Goal: Task Accomplishment & Management: Complete application form

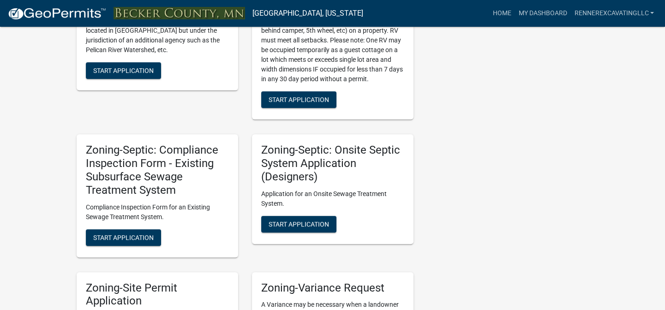
scroll to position [797, 0]
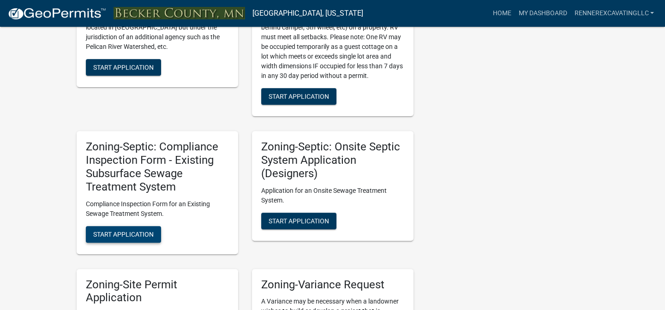
click at [126, 238] on span "Start Application" at bounding box center [123, 233] width 60 height 7
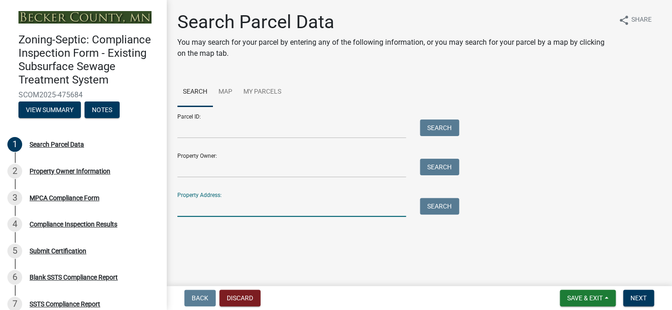
click at [214, 205] on input "Property Address:" at bounding box center [291, 207] width 229 height 19
type input "25469"
click at [437, 207] on button "Search" at bounding box center [439, 206] width 39 height 17
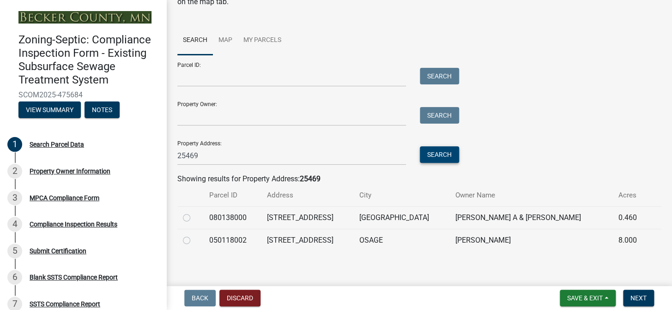
scroll to position [56, 0]
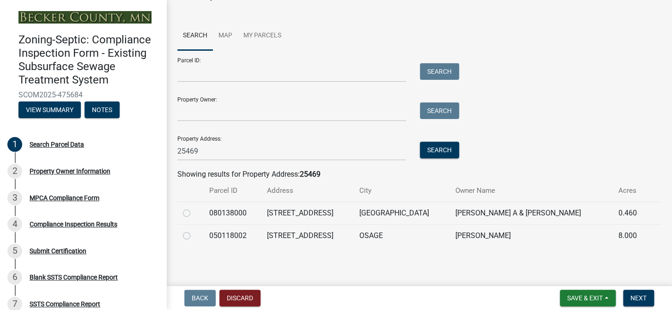
click at [194, 208] on label at bounding box center [194, 208] width 0 height 0
click at [194, 213] on input "radio" at bounding box center [197, 211] width 6 height 6
radio input "true"
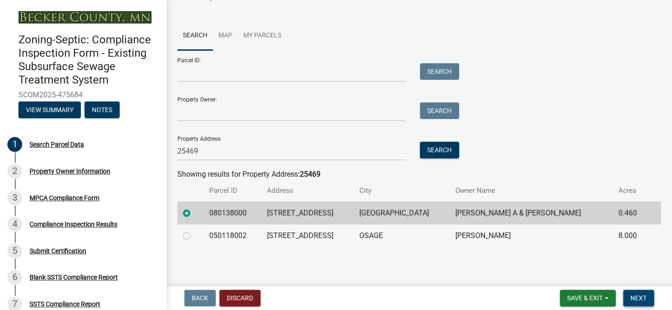
click at [639, 299] on span "Next" at bounding box center [638, 298] width 16 height 7
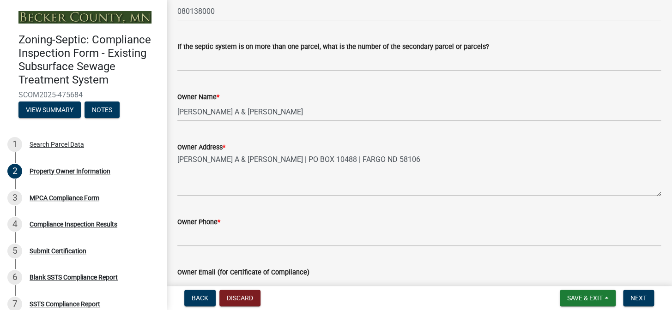
scroll to position [168, 0]
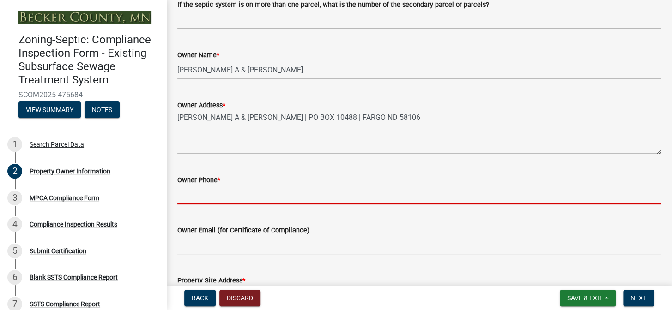
click at [280, 189] on input "Owner Phone *" at bounding box center [418, 195] width 483 height 19
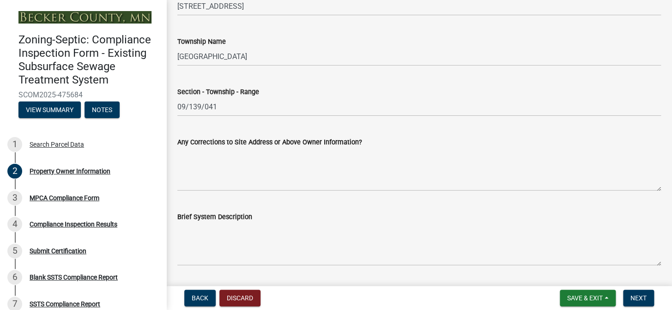
scroll to position [462, 0]
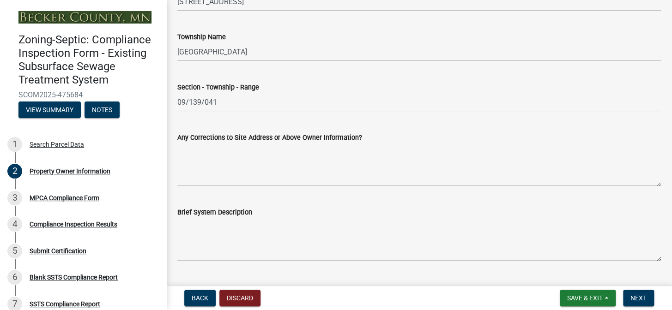
type input "[PHONE_NUMBER]"
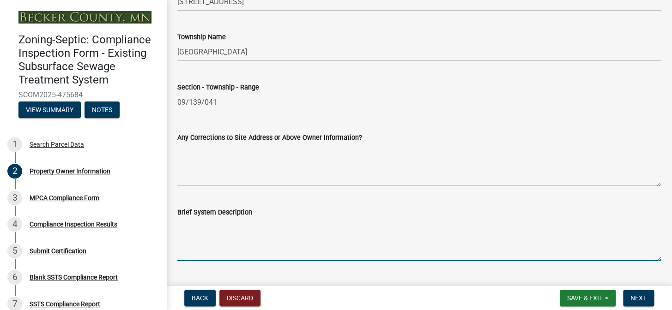
click at [282, 229] on textarea "Brief System Description" at bounding box center [418, 239] width 483 height 43
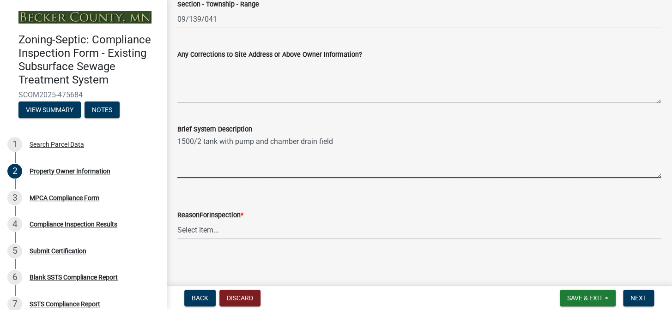
scroll to position [545, 0]
type textarea "1500/2 tank with pump and chamber drain field"
click at [242, 230] on select "Select Item... Property Sale Lake Study Required for Permit Other" at bounding box center [418, 229] width 483 height 19
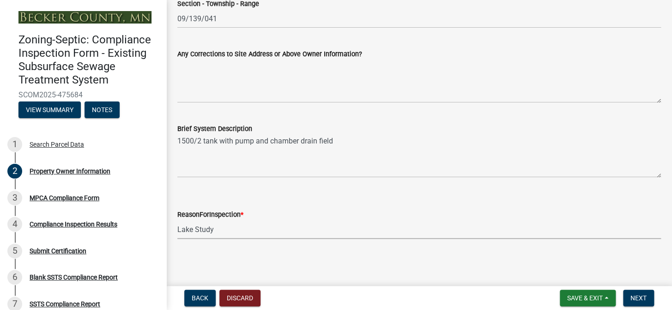
click at [177, 220] on select "Select Item... Property Sale Lake Study Required for Permit Other" at bounding box center [418, 229] width 483 height 19
select select "3e6c5637-c66b-418d-927c-69aaf39ab5a9"
click at [644, 295] on span "Next" at bounding box center [638, 298] width 16 height 7
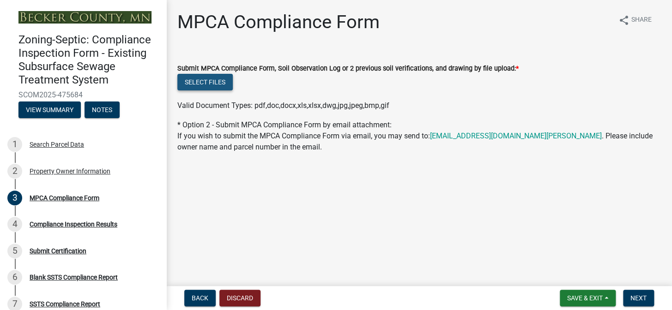
click at [193, 84] on button "Select files" at bounding box center [204, 82] width 55 height 17
click at [215, 83] on button "Select files" at bounding box center [204, 82] width 55 height 17
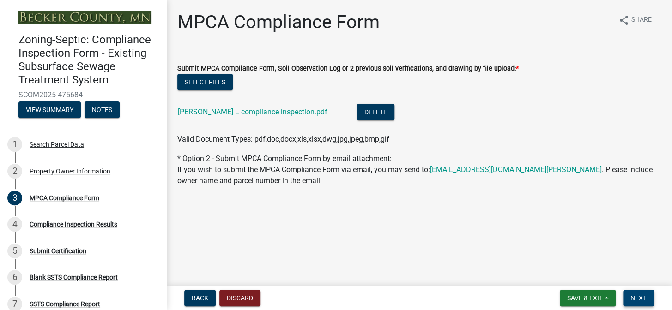
click at [645, 298] on span "Next" at bounding box center [638, 298] width 16 height 7
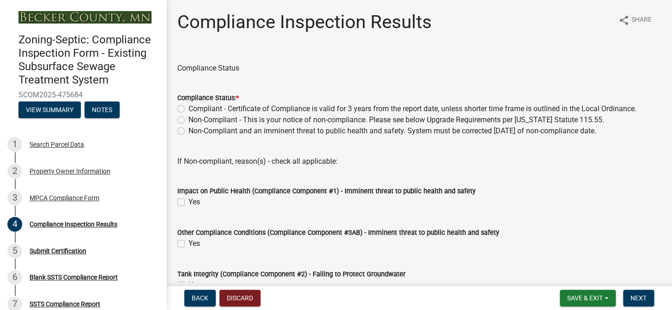
click at [188, 108] on label "Compliant - Certificate of Compliance is valid for 3 years from the report date…" at bounding box center [412, 108] width 448 height 11
click at [188, 108] on input "Compliant - Certificate of Compliance is valid for 3 years from the report date…" at bounding box center [191, 106] width 6 height 6
radio input "true"
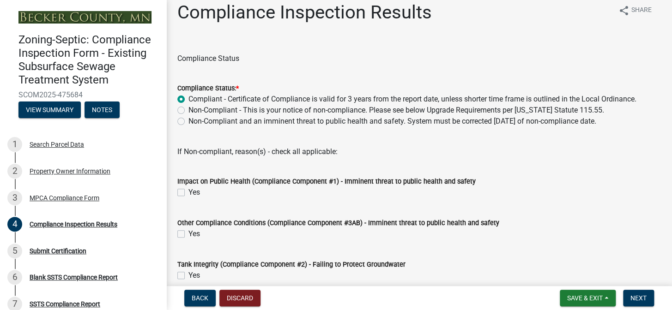
scroll to position [9, 0]
drag, startPoint x: 644, startPoint y: 298, endPoint x: 635, endPoint y: 293, distance: 9.5
click at [643, 298] on span "Next" at bounding box center [638, 298] width 16 height 7
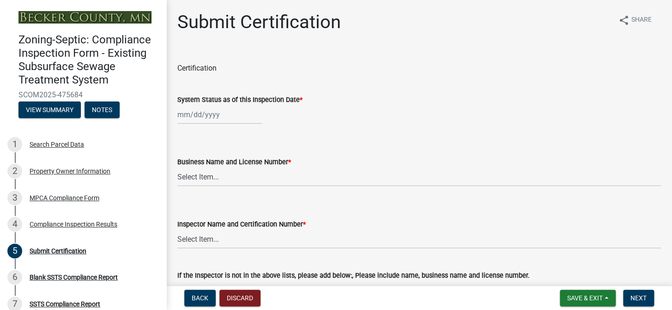
click at [227, 114] on div at bounding box center [219, 114] width 84 height 19
select select "9"
select select "2025"
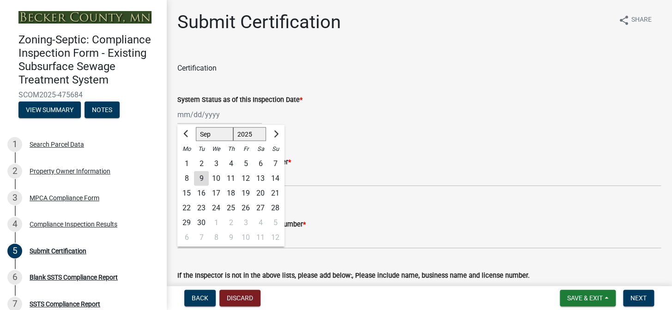
click at [246, 161] on div "5" at bounding box center [245, 164] width 15 height 15
type input "[DATE]"
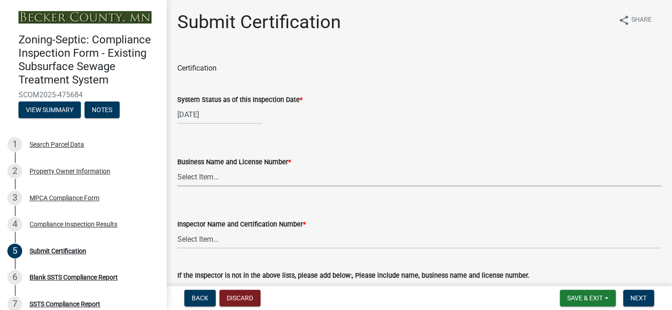
click at [234, 177] on select "Select Item... OTHER – Not listed (please add in next field and we will add to …" at bounding box center [418, 177] width 483 height 19
click at [177, 168] on select "Select Item... OTHER – Not listed (please add in next field and we will add to …" at bounding box center [418, 177] width 483 height 19
select select "8535e4a7-245b-4355-92b6-8766d7987909"
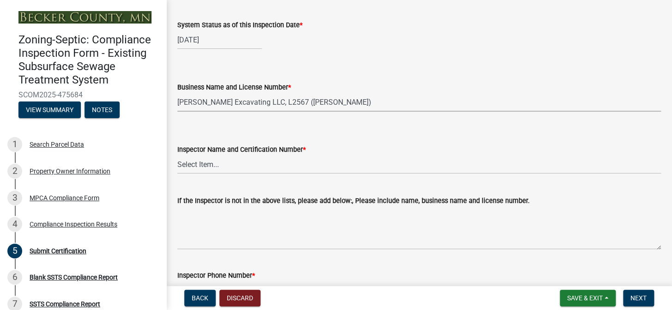
scroll to position [84, 0]
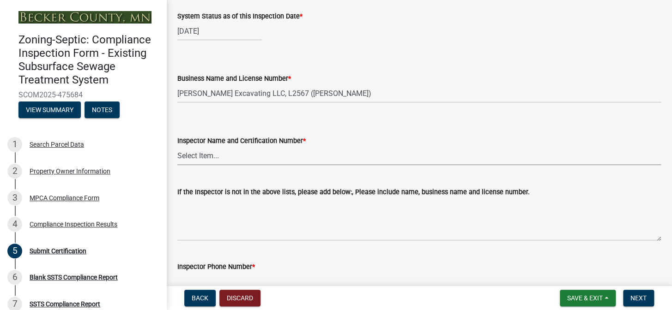
click at [241, 154] on select "Select Item... OTHER – Not listed (please add in next field and we will add to …" at bounding box center [418, 155] width 483 height 19
click at [177, 146] on select "Select Item... OTHER – Not listed (please add in next field and we will add to …" at bounding box center [418, 155] width 483 height 19
select select "fc0a14b1-36af-4307-98cf-8aa82adb7be5"
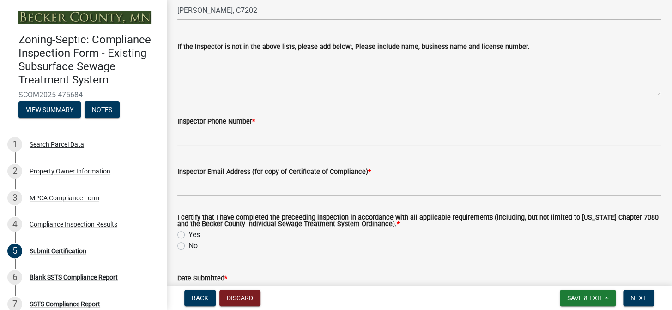
scroll to position [252, 0]
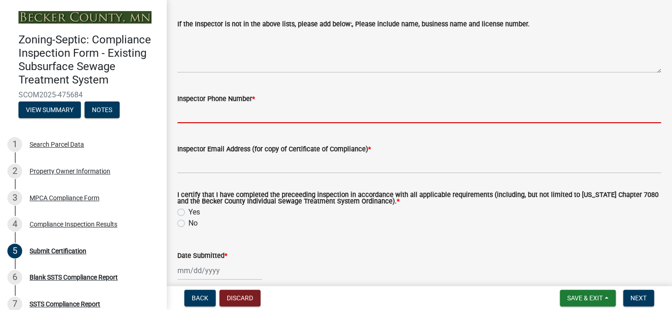
click at [274, 109] on input "Inspector Phone Number *" at bounding box center [418, 113] width 483 height 19
type input "2184393514"
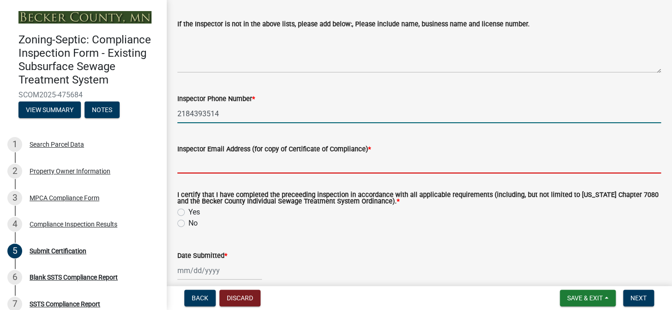
type input "[EMAIL_ADDRESS][DOMAIN_NAME]"
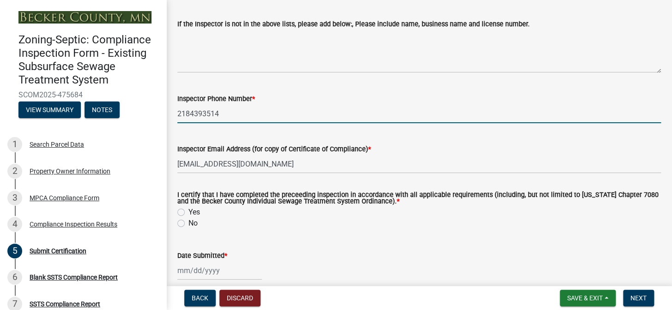
click at [188, 212] on label "Yes" at bounding box center [194, 212] width 12 height 11
click at [188, 212] on input "Yes" at bounding box center [191, 210] width 6 height 6
radio input "true"
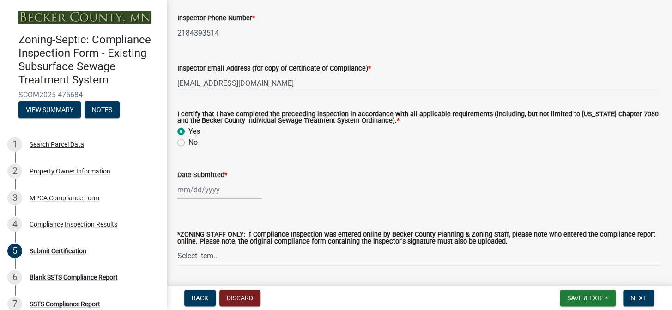
scroll to position [336, 0]
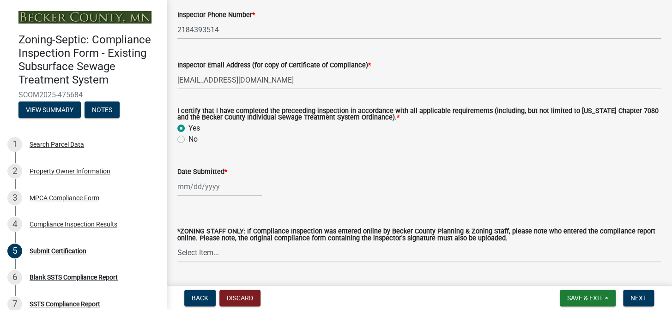
select select "9"
select select "2025"
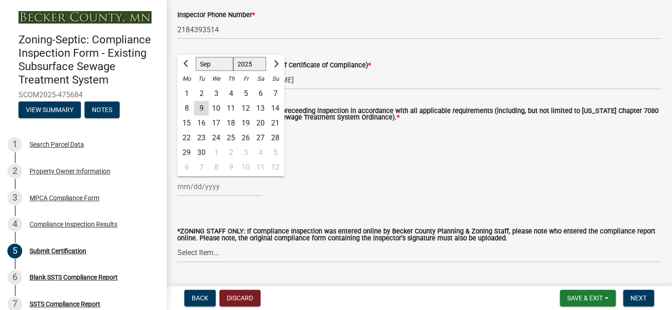
drag, startPoint x: 225, startPoint y: 186, endPoint x: 272, endPoint y: 189, distance: 46.7
click at [226, 186] on div "[PERSON_NAME] Feb Mar Apr [PERSON_NAME][DATE] Oct Nov [DATE] 1526 1527 1528 152…" at bounding box center [219, 186] width 84 height 19
click at [206, 109] on div "9" at bounding box center [201, 108] width 15 height 15
type input "[DATE]"
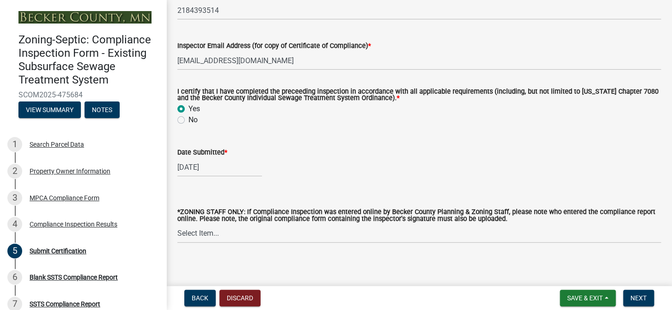
scroll to position [360, 0]
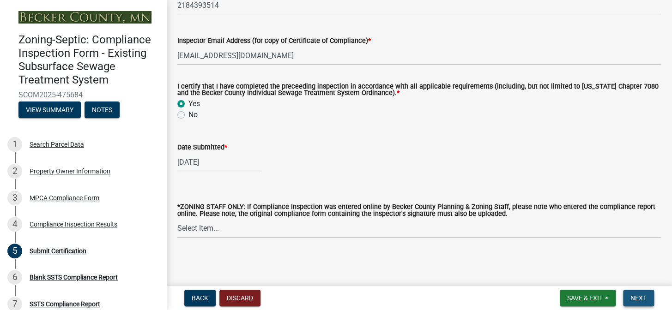
click at [639, 298] on span "Next" at bounding box center [638, 298] width 16 height 7
